Goal: Find specific page/section: Find specific page/section

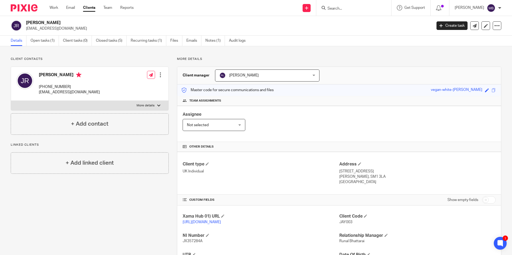
click at [344, 8] on input "Search" at bounding box center [351, 8] width 48 height 5
type input "J"
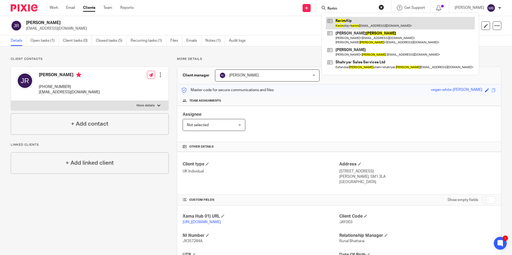
type input "Kerim"
click at [351, 18] on link at bounding box center [400, 23] width 149 height 12
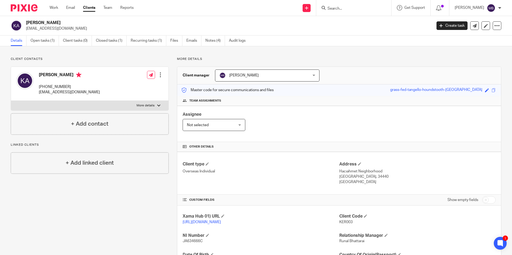
click at [332, 10] on input "Search" at bounding box center [351, 8] width 48 height 5
